Goal: Task Accomplishment & Management: Use online tool/utility

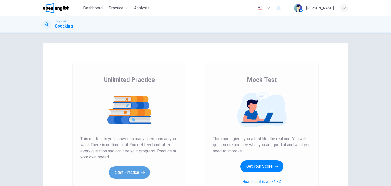
click at [138, 172] on button "Start Practice" at bounding box center [129, 172] width 41 height 12
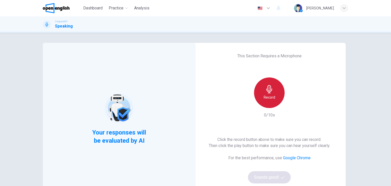
click at [261, 97] on div "Record" at bounding box center [269, 92] width 31 height 31
click at [274, 96] on h6 "Record" at bounding box center [269, 97] width 11 height 6
click at [274, 96] on div "Stop" at bounding box center [269, 92] width 31 height 31
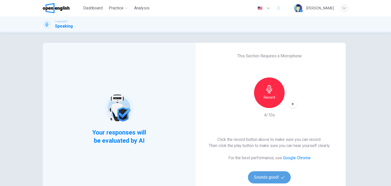
click at [273, 181] on button "Sounds good!" at bounding box center [269, 177] width 43 height 12
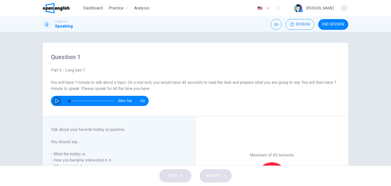
click at [53, 101] on button "button" at bounding box center [57, 101] width 8 height 10
type input "*"
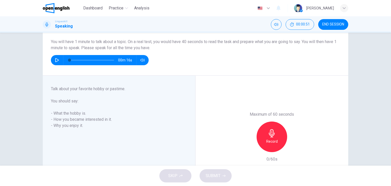
scroll to position [77, 0]
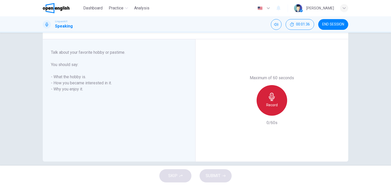
click at [271, 95] on icon "button" at bounding box center [272, 97] width 6 height 8
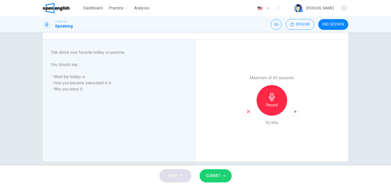
click at [295, 112] on icon "button" at bounding box center [295, 111] width 5 height 5
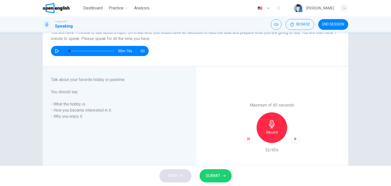
scroll to position [51, 0]
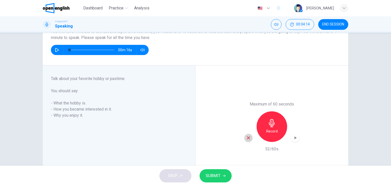
click at [249, 135] on div "button" at bounding box center [249, 138] width 8 height 8
click at [276, 125] on div "Record" at bounding box center [272, 126] width 31 height 31
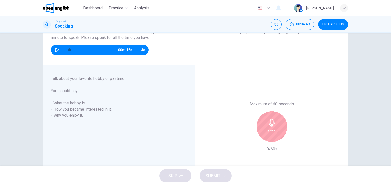
click at [276, 125] on div "Stop" at bounding box center [272, 126] width 31 height 31
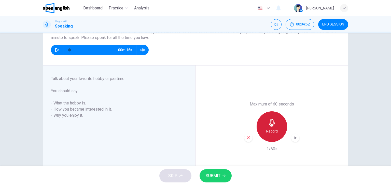
click at [276, 125] on div "Record" at bounding box center [272, 126] width 31 height 31
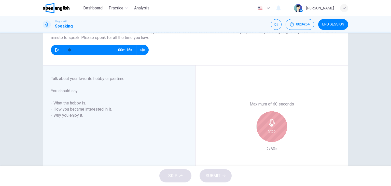
click at [261, 134] on div "Stop" at bounding box center [272, 126] width 31 height 31
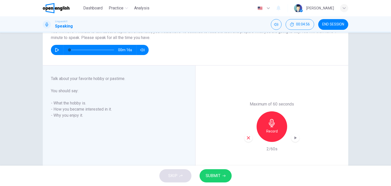
click at [247, 137] on icon "button" at bounding box center [248, 138] width 5 height 5
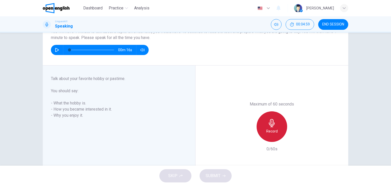
click at [270, 122] on icon "button" at bounding box center [272, 123] width 8 height 8
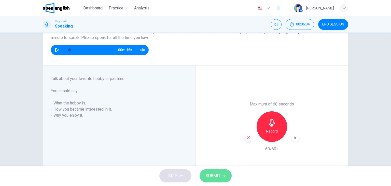
click at [206, 177] on span "SUBMIT" at bounding box center [213, 175] width 15 height 7
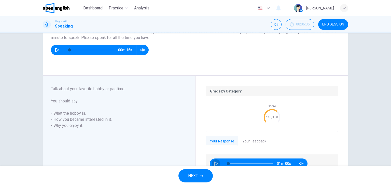
click at [214, 164] on icon "button" at bounding box center [216, 164] width 4 height 4
type input "*"
click at [196, 177] on span "NEXT" at bounding box center [193, 175] width 10 height 7
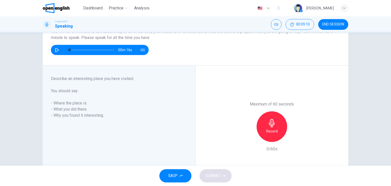
click at [390, 31] on div "Linguaskill Speaking 00:09:10 END SESSION" at bounding box center [195, 24] width 391 height 16
click at [391, 30] on div "Linguaskill Speaking 00:09:11 END SESSION" at bounding box center [195, 24] width 391 height 16
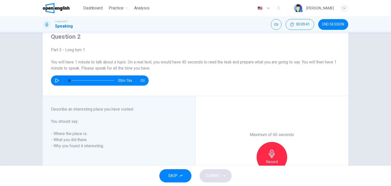
scroll to position [31, 0]
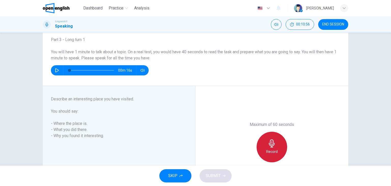
click at [277, 146] on div "Record" at bounding box center [272, 147] width 31 height 31
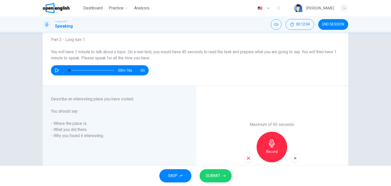
click at [217, 178] on span "SUBMIT" at bounding box center [213, 175] width 15 height 7
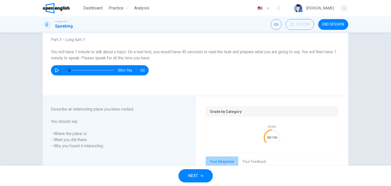
click at [225, 162] on button "Your Response" at bounding box center [222, 161] width 33 height 11
click at [248, 161] on button "Your Feedback" at bounding box center [254, 161] width 32 height 11
click at [388, 142] on div "Question 2 Part 3 - Long turn 1 You will have 1 minute to talk about a topic. O…" at bounding box center [195, 99] width 391 height 133
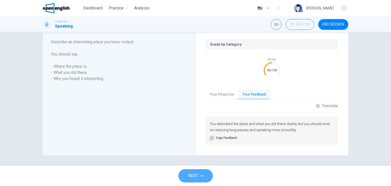
click at [196, 175] on span "NEXT" at bounding box center [193, 175] width 10 height 7
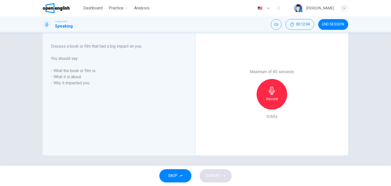
scroll to position [83, 0]
click at [271, 97] on h6 "Record" at bounding box center [272, 99] width 11 height 6
click at [271, 97] on h6 "Stop" at bounding box center [272, 99] width 8 height 6
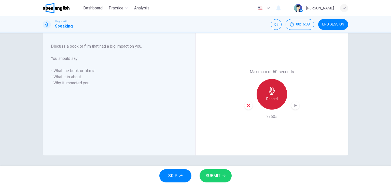
click at [267, 96] on h6 "Record" at bounding box center [272, 99] width 11 height 6
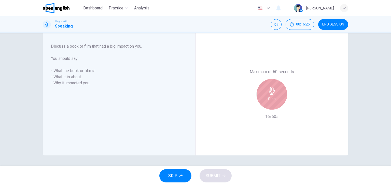
click at [268, 96] on h6 "Stop" at bounding box center [272, 99] width 8 height 6
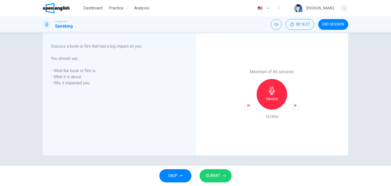
click at [248, 106] on icon "button" at bounding box center [248, 105] width 3 height 3
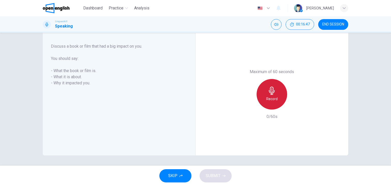
click at [266, 93] on div "Record" at bounding box center [272, 94] width 31 height 31
click at [266, 93] on div "Stop" at bounding box center [272, 94] width 31 height 31
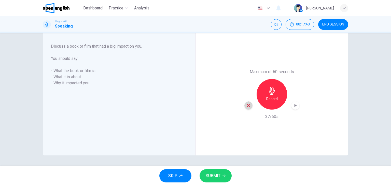
click at [247, 103] on icon "button" at bounding box center [248, 105] width 5 height 5
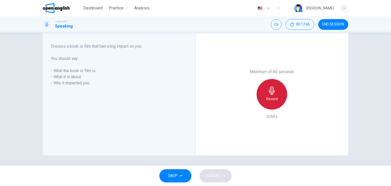
click at [270, 94] on icon "button" at bounding box center [272, 91] width 6 height 8
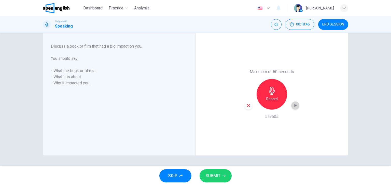
click at [295, 105] on icon "button" at bounding box center [296, 105] width 2 height 3
click at [282, 177] on div "SKIP SUBMIT" at bounding box center [195, 176] width 391 height 20
click at [271, 85] on div "Record" at bounding box center [272, 94] width 31 height 31
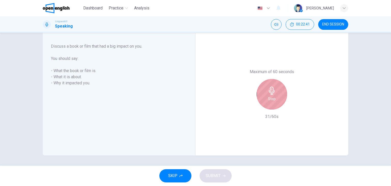
click at [271, 85] on div "Stop" at bounding box center [272, 94] width 31 height 31
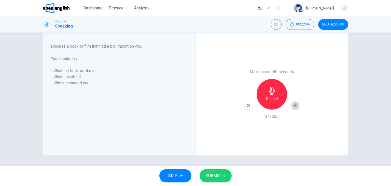
click at [295, 105] on icon "button" at bounding box center [296, 105] width 2 height 3
click at [247, 105] on icon "button" at bounding box center [248, 105] width 3 height 3
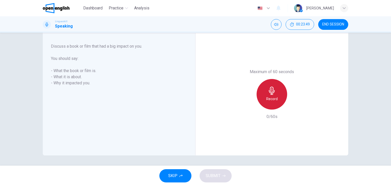
click at [268, 89] on icon "button" at bounding box center [272, 91] width 8 height 8
click at [268, 91] on icon "button" at bounding box center [272, 91] width 8 height 8
click at [276, 96] on div "Stop" at bounding box center [272, 94] width 31 height 31
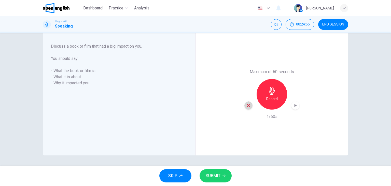
click at [248, 105] on icon "button" at bounding box center [248, 105] width 5 height 5
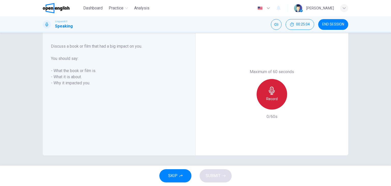
click at [271, 97] on h6 "Record" at bounding box center [272, 99] width 11 height 6
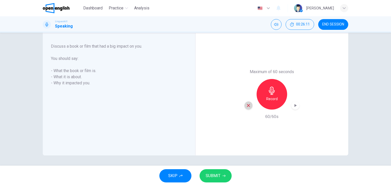
click at [246, 107] on icon "button" at bounding box center [248, 105] width 5 height 5
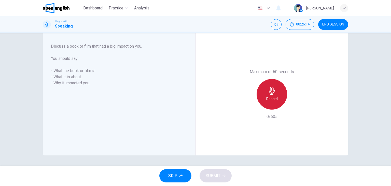
click at [270, 89] on icon "button" at bounding box center [272, 91] width 8 height 8
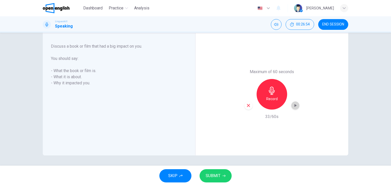
click at [294, 103] on icon "button" at bounding box center [295, 105] width 5 height 5
click at [214, 176] on span "SUBMIT" at bounding box center [213, 175] width 15 height 7
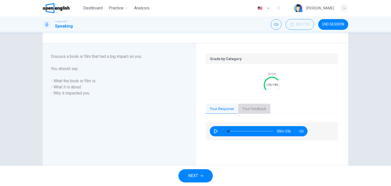
click at [252, 107] on button "Your Feedback" at bounding box center [254, 109] width 32 height 11
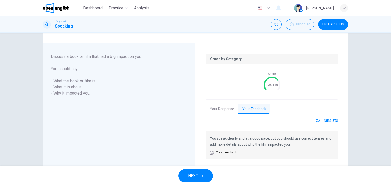
click at [324, 119] on div "Translate" at bounding box center [327, 120] width 22 height 5
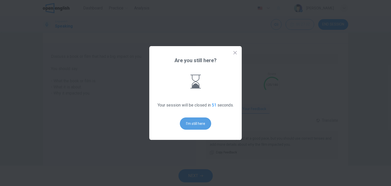
click at [207, 124] on button "I'm still here" at bounding box center [195, 123] width 31 height 12
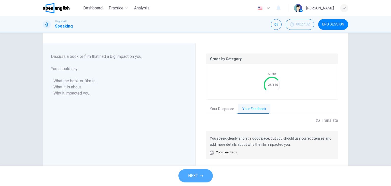
click at [202, 172] on button "NEXT" at bounding box center [196, 175] width 34 height 13
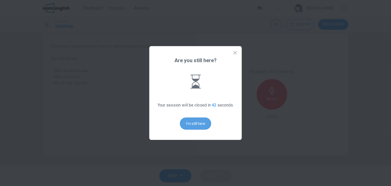
click at [197, 126] on button "I'm still here" at bounding box center [195, 123] width 31 height 12
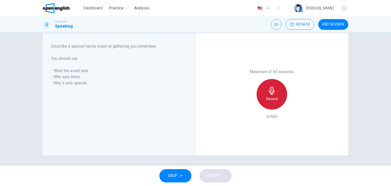
click at [270, 91] on icon "button" at bounding box center [272, 91] width 8 height 8
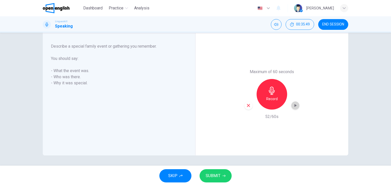
click at [295, 105] on icon "button" at bounding box center [296, 105] width 2 height 3
click at [247, 106] on icon "button" at bounding box center [248, 105] width 3 height 3
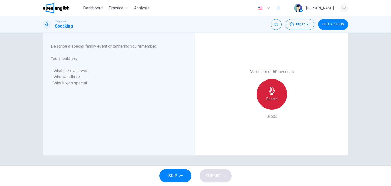
click at [269, 91] on icon "button" at bounding box center [272, 91] width 8 height 8
click at [280, 90] on div "Stop" at bounding box center [272, 94] width 31 height 31
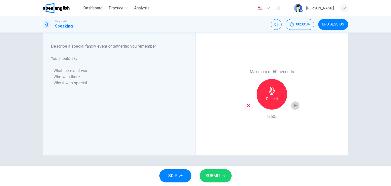
click at [295, 105] on icon "button" at bounding box center [296, 105] width 2 height 3
click at [215, 175] on span "SUBMIT" at bounding box center [213, 175] width 15 height 7
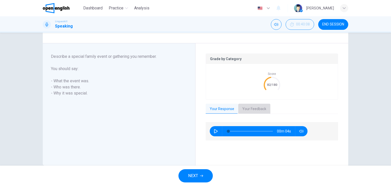
click at [245, 108] on button "Your Feedback" at bounding box center [254, 109] width 32 height 11
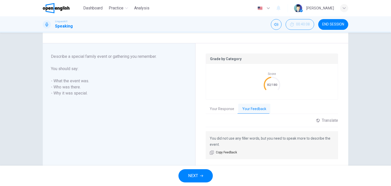
click at [238, 104] on button "Your Feedback" at bounding box center [254, 109] width 32 height 11
click at [196, 173] on span "NEXT" at bounding box center [193, 175] width 10 height 7
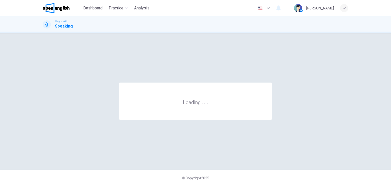
scroll to position [0, 0]
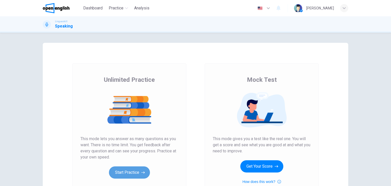
click at [130, 170] on button "Start Practice" at bounding box center [129, 172] width 41 height 12
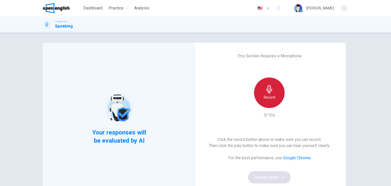
click at [269, 99] on h6 "Record" at bounding box center [269, 97] width 11 height 6
click at [265, 89] on icon "button" at bounding box center [269, 89] width 8 height 8
click at [268, 98] on h6 "Record" at bounding box center [269, 97] width 11 height 6
click at [268, 98] on h6 "Stop" at bounding box center [270, 97] width 8 height 6
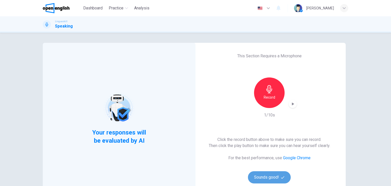
click at [284, 178] on span "button" at bounding box center [283, 177] width 5 height 3
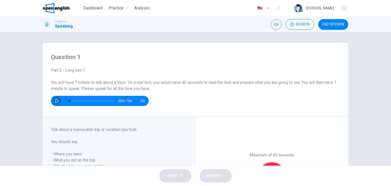
click at [56, 100] on icon "button" at bounding box center [57, 101] width 4 height 4
click at [388, 158] on div "Question 1 Part 3 - Long turn 1 You will have 1 minute to talk about a topic. O…" at bounding box center [195, 99] width 391 height 133
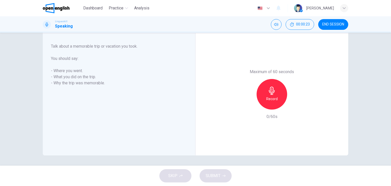
type input "*"
click at [274, 102] on div "Record" at bounding box center [272, 94] width 31 height 31
click at [274, 102] on div "Stop" at bounding box center [272, 94] width 31 height 31
click at [294, 107] on icon "button" at bounding box center [295, 105] width 5 height 5
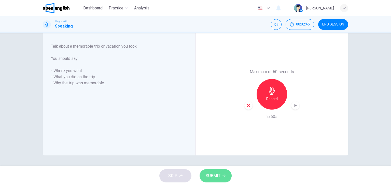
click at [217, 174] on span "SUBMIT" at bounding box center [213, 175] width 15 height 7
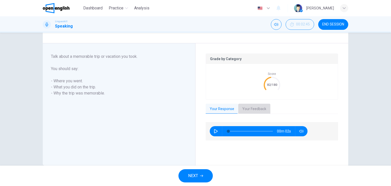
click at [252, 110] on button "Your Feedback" at bounding box center [254, 109] width 32 height 11
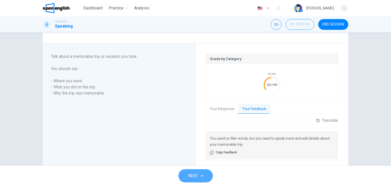
click at [206, 171] on button "NEXT" at bounding box center [196, 175] width 34 height 13
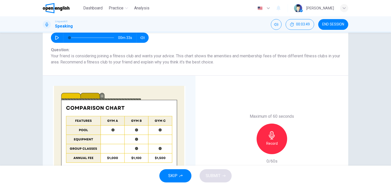
scroll to position [82, 0]
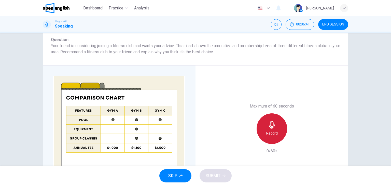
click at [267, 136] on h6 "Record" at bounding box center [272, 133] width 11 height 6
click at [265, 136] on div "Stop" at bounding box center [272, 128] width 31 height 31
click at [273, 125] on icon "button" at bounding box center [272, 125] width 8 height 8
click at [263, 128] on div "Stop" at bounding box center [272, 128] width 31 height 31
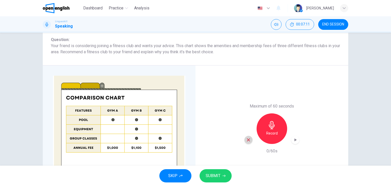
click at [249, 140] on icon "button" at bounding box center [248, 140] width 5 height 5
click at [249, 140] on div "Record" at bounding box center [272, 128] width 55 height 31
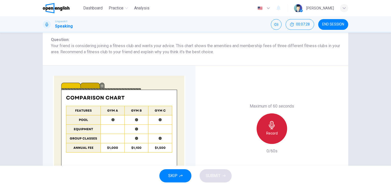
click at [274, 130] on h6 "Record" at bounding box center [272, 133] width 11 height 6
click at [274, 130] on h6 "Stop" at bounding box center [272, 133] width 8 height 6
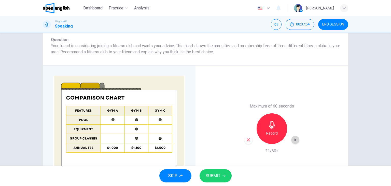
click at [295, 139] on icon "button" at bounding box center [296, 139] width 2 height 3
click at [248, 140] on icon "button" at bounding box center [248, 139] width 3 height 3
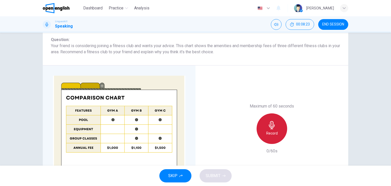
click at [266, 128] on div "Record" at bounding box center [272, 128] width 31 height 31
click at [266, 128] on div "Stop" at bounding box center [272, 128] width 31 height 31
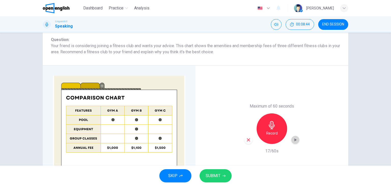
click at [295, 139] on icon "button" at bounding box center [295, 139] width 5 height 5
click at [219, 174] on span "SUBMIT" at bounding box center [213, 175] width 15 height 7
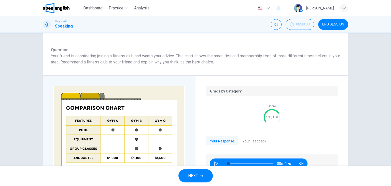
drag, startPoint x: 219, startPoint y: 174, endPoint x: 206, endPoint y: 158, distance: 20.1
click at [206, 158] on div "Dashboard Practice Analysis English ** ​ Verónica A. Linguaskill Speaking 00:09…" at bounding box center [195, 93] width 391 height 186
click at [214, 163] on icon "button" at bounding box center [216, 164] width 4 height 4
type input "*"
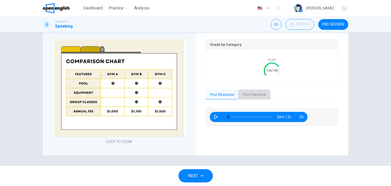
click at [257, 95] on button "Your Feedback" at bounding box center [254, 94] width 32 height 11
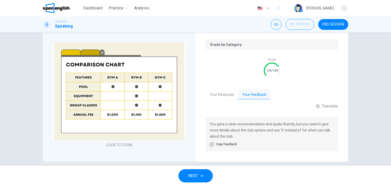
scroll to position [131, 0]
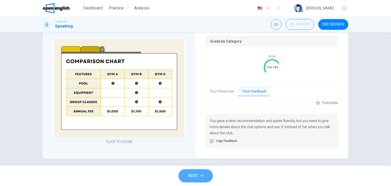
click at [201, 176] on icon "button" at bounding box center [201, 176] width 3 height 2
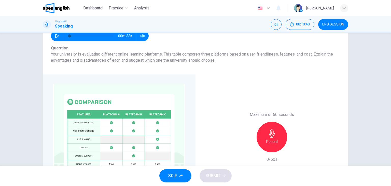
scroll to position [83, 0]
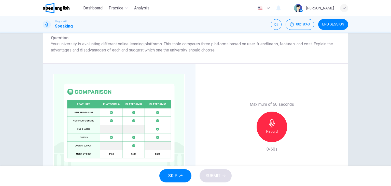
click at [268, 130] on h6 "Record" at bounding box center [272, 131] width 11 height 6
click at [268, 130] on h6 "Stop" at bounding box center [272, 131] width 8 height 6
click at [213, 178] on span "SUBMIT" at bounding box center [213, 175] width 15 height 7
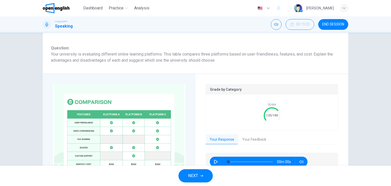
scroll to position [94, 0]
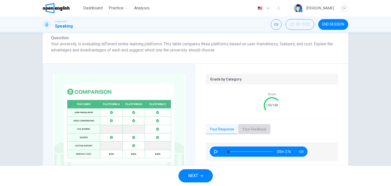
click at [247, 129] on button "Your Feedback" at bounding box center [254, 129] width 32 height 11
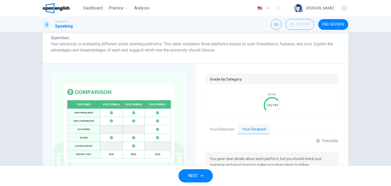
click at [199, 179] on button "NEXT" at bounding box center [196, 175] width 34 height 13
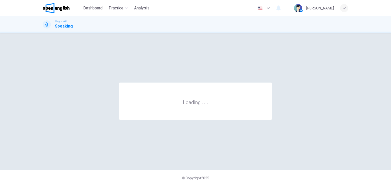
scroll to position [0, 0]
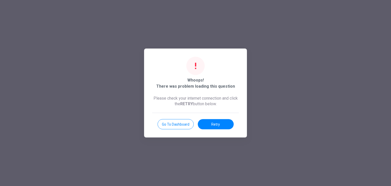
click at [222, 129] on div "Whoops! There was problem loading this question Please check your internet conn…" at bounding box center [195, 93] width 103 height 89
click at [222, 125] on button "Retry" at bounding box center [216, 124] width 36 height 10
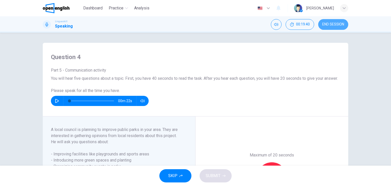
click at [331, 24] on span "END SESSION" at bounding box center [334, 24] width 22 height 4
